Goal: Ask a question

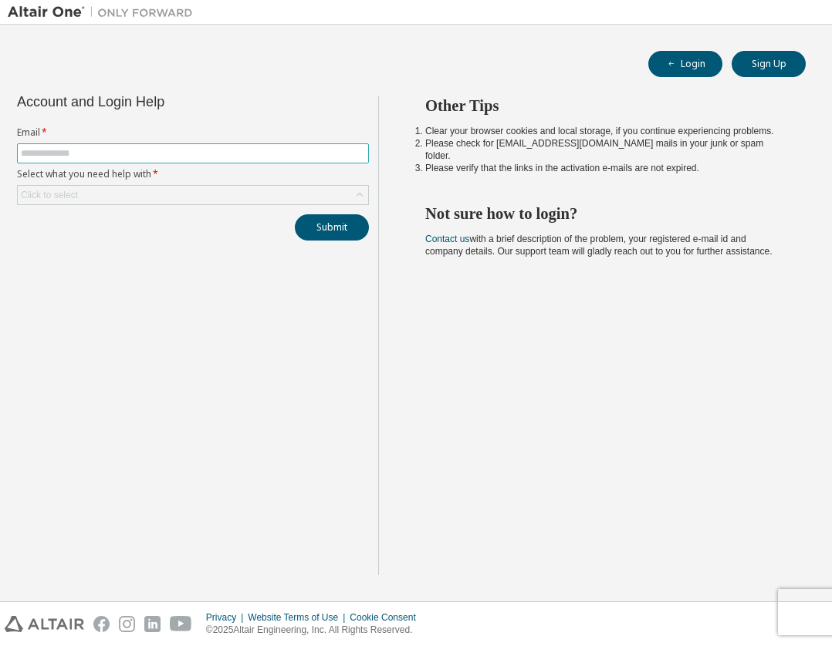
click at [201, 153] on input "text" at bounding box center [193, 153] width 344 height 12
type input "**********"
click at [220, 198] on div "Click to select" at bounding box center [193, 195] width 350 height 19
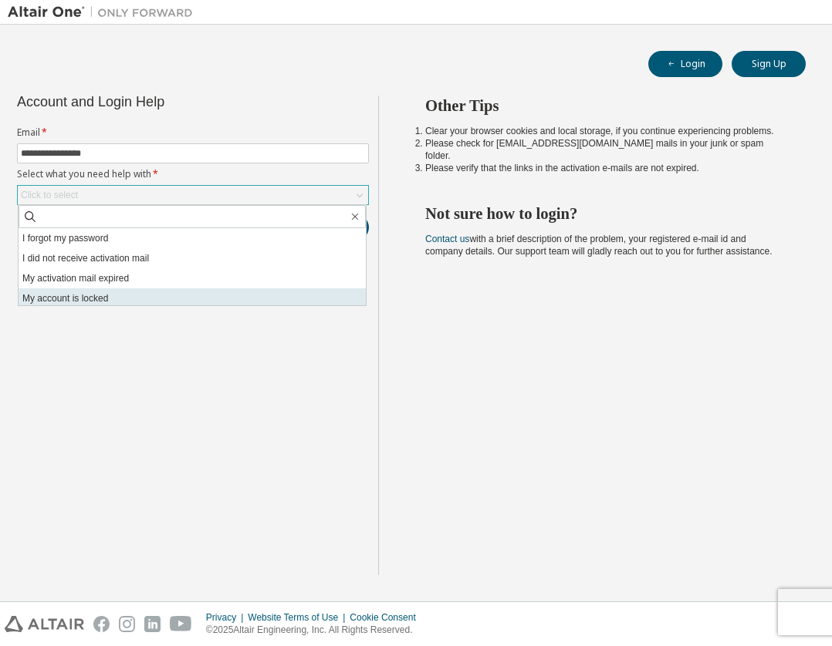
scroll to position [43, 0]
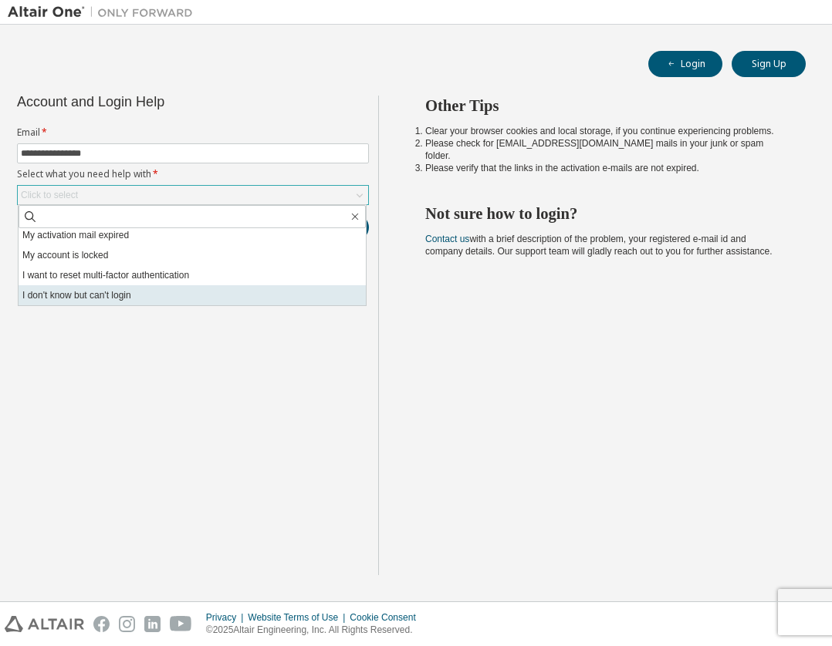
click at [170, 297] on li "I don't know but can't login" at bounding box center [192, 295] width 347 height 20
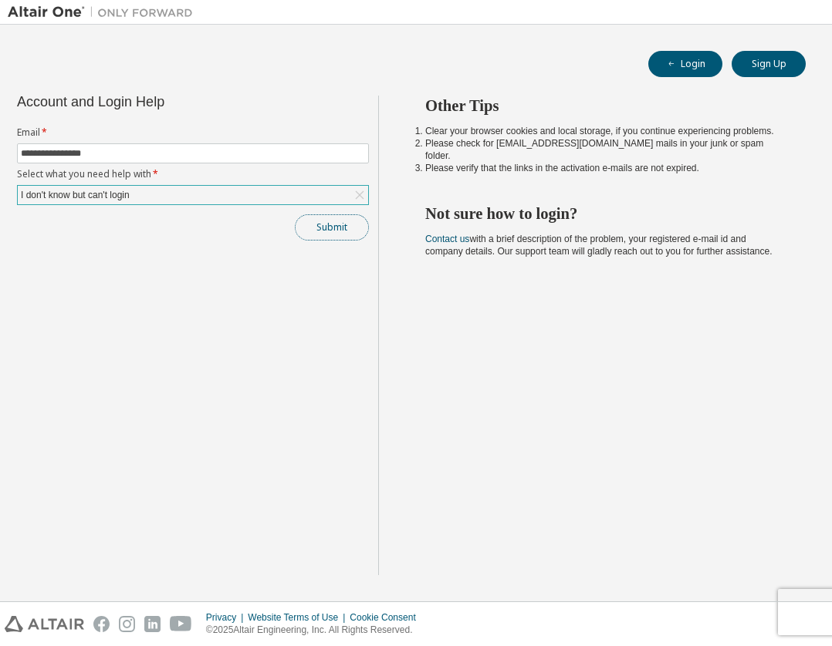
click at [336, 229] on button "Submit" at bounding box center [332, 227] width 74 height 26
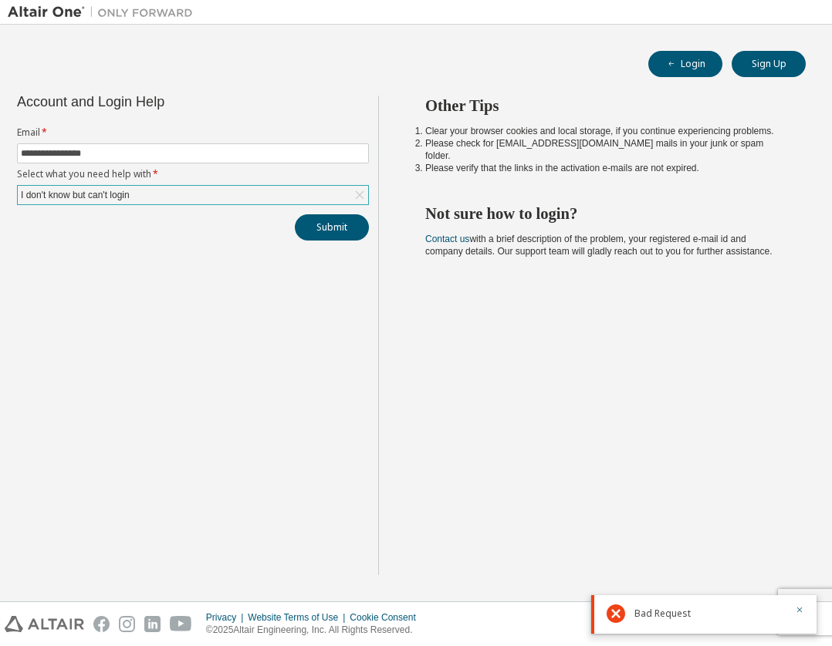
click at [352, 428] on div "**********" at bounding box center [193, 336] width 370 height 480
click at [798, 611] on icon "button" at bounding box center [798, 610] width 9 height 9
click at [273, 191] on div "I don't know but can't login" at bounding box center [193, 195] width 350 height 19
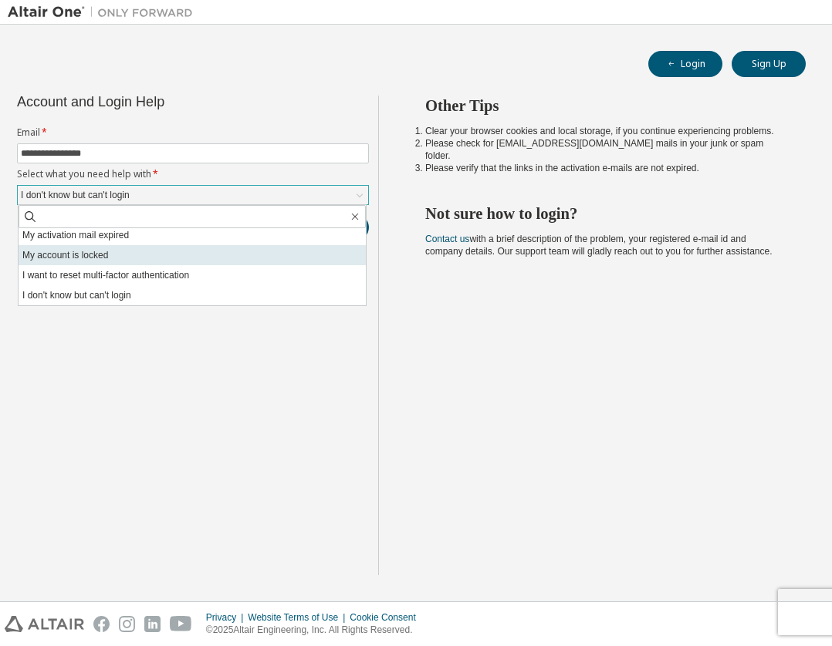
click at [274, 253] on li "My account is locked" at bounding box center [192, 255] width 347 height 20
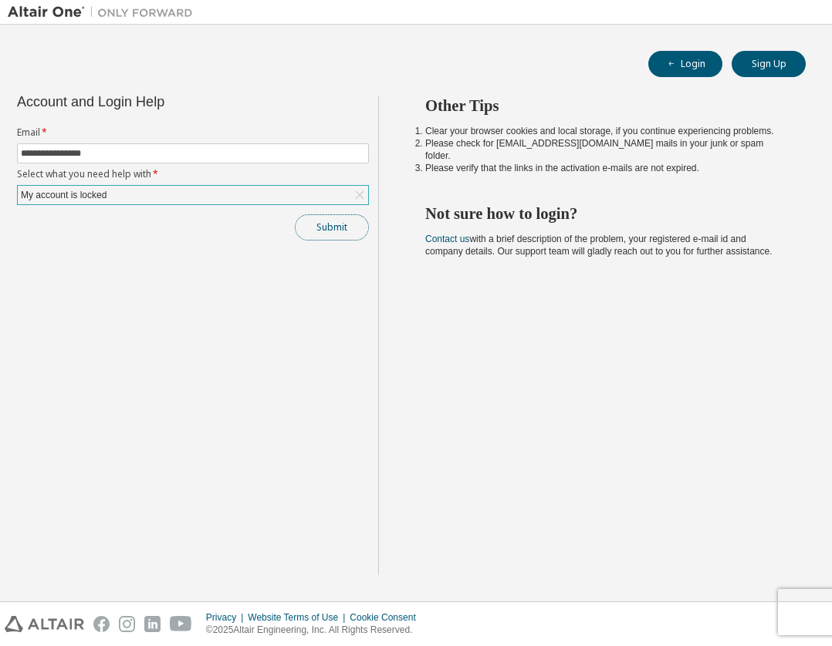
click at [345, 230] on button "Submit" at bounding box center [332, 227] width 74 height 26
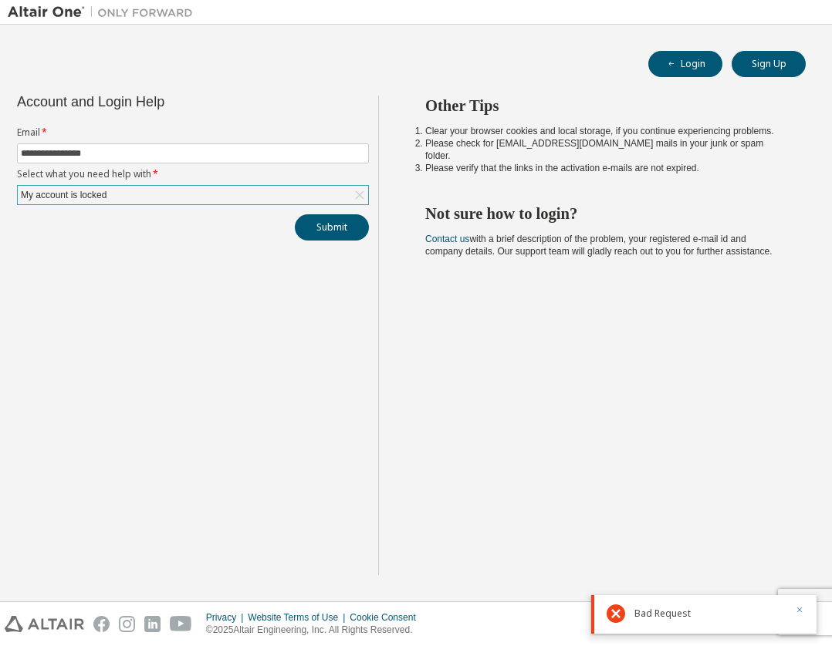
click at [801, 606] on icon "button" at bounding box center [798, 610] width 9 height 9
click at [475, 434] on div "Other Tips Clear your browser cookies and local storage, if you continue experi…" at bounding box center [601, 336] width 446 height 480
